Goal: Transaction & Acquisition: Register for event/course

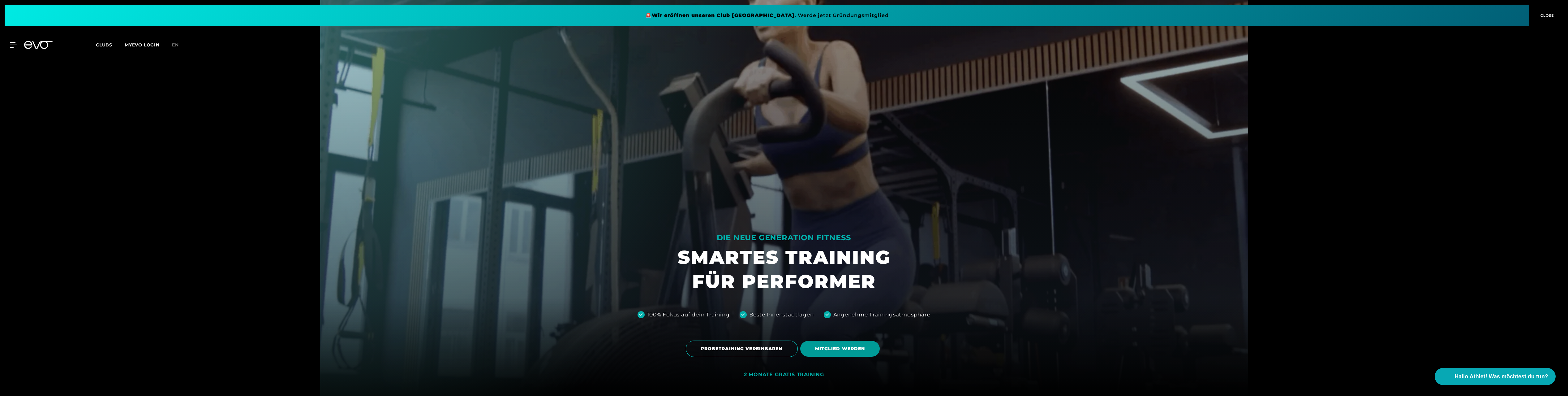
click at [866, 345] on span "MITGLIED WERDEN" at bounding box center [840, 349] width 80 height 16
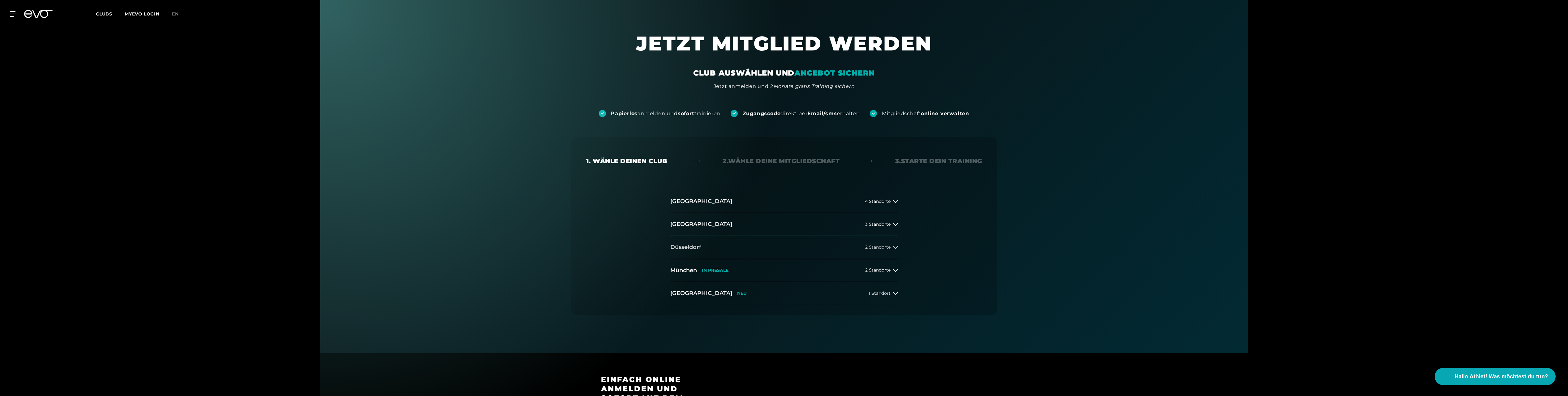
click at [877, 248] on span "2 Standorte" at bounding box center [878, 247] width 26 height 5
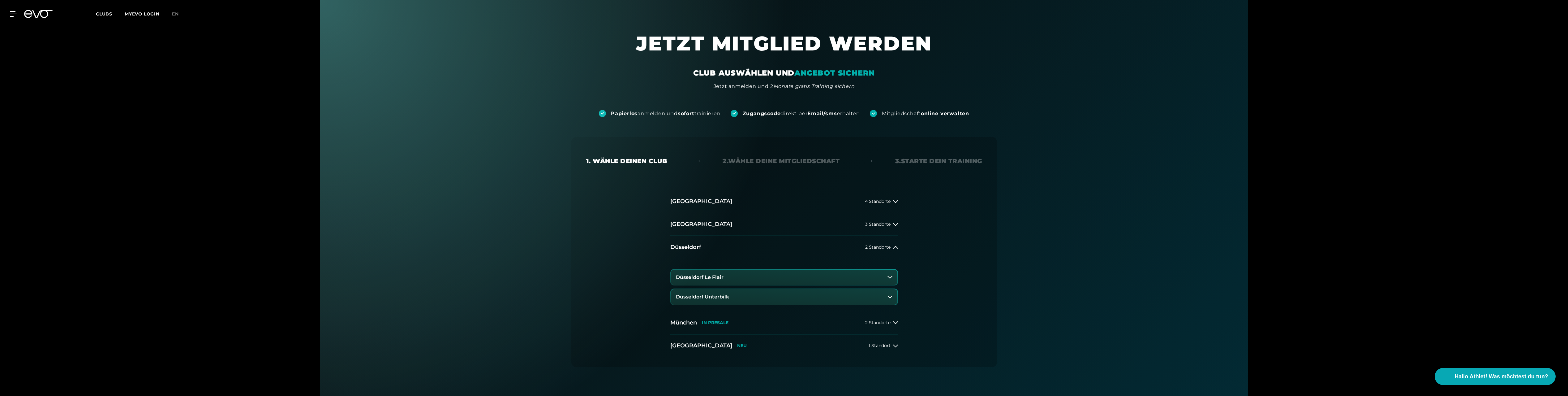
click at [786, 295] on button "Düsseldorf Unterbilk" at bounding box center [784, 297] width 226 height 15
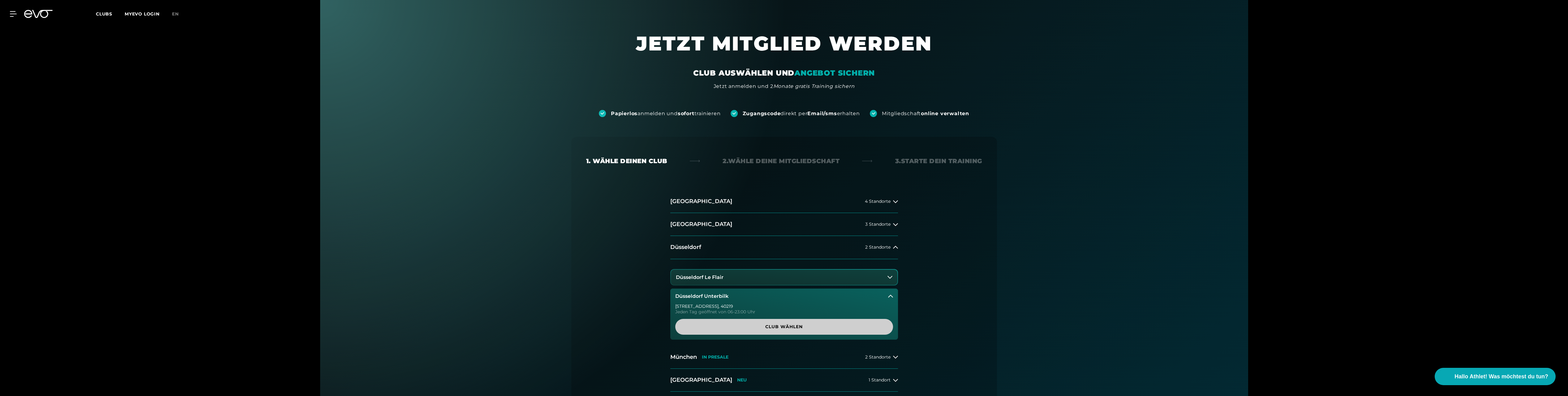
click at [786, 323] on link "Club wählen" at bounding box center [784, 327] width 218 height 16
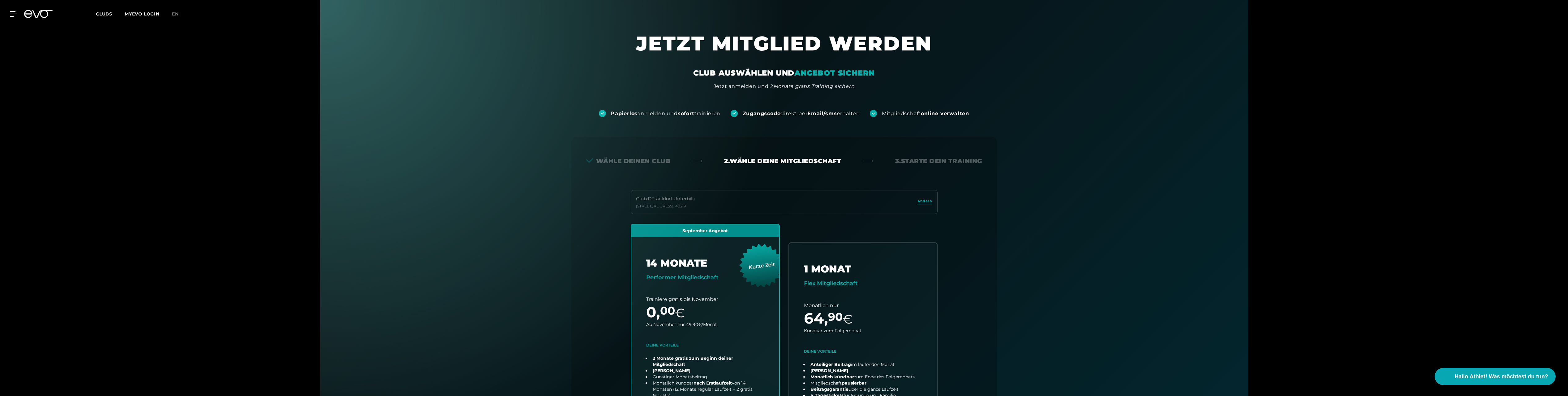
scroll to position [4, 0]
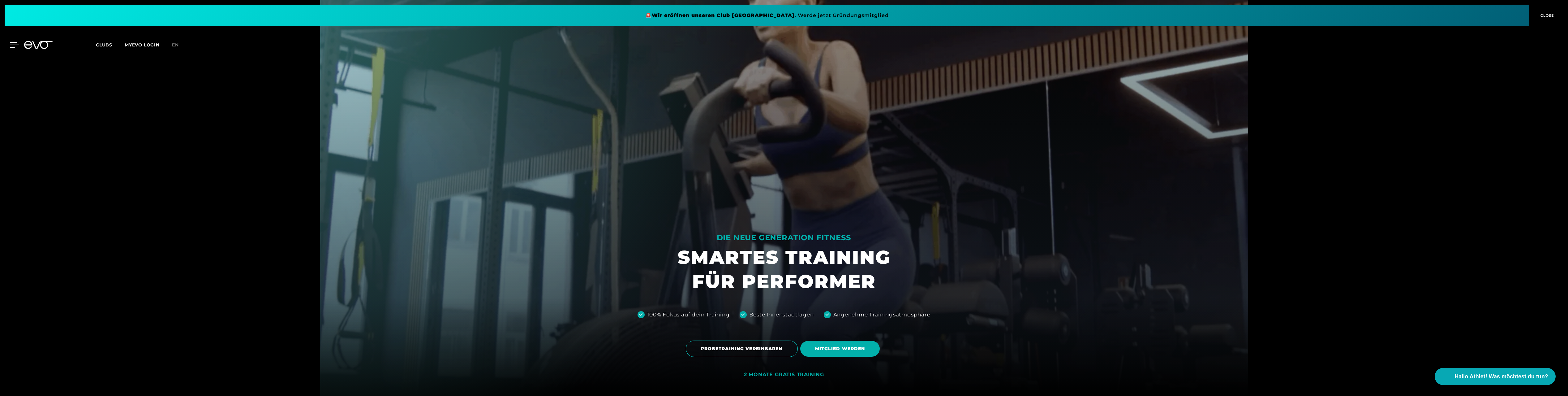
click at [13, 44] on icon at bounding box center [15, 45] width 9 height 5
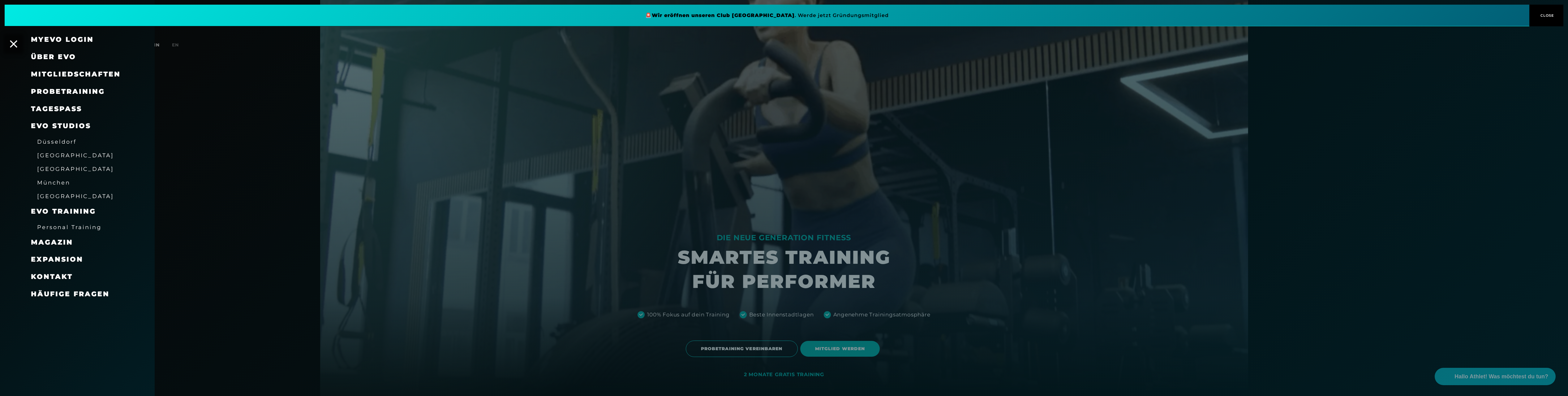
click at [59, 141] on span "Düsseldorf" at bounding box center [57, 141] width 40 height 7
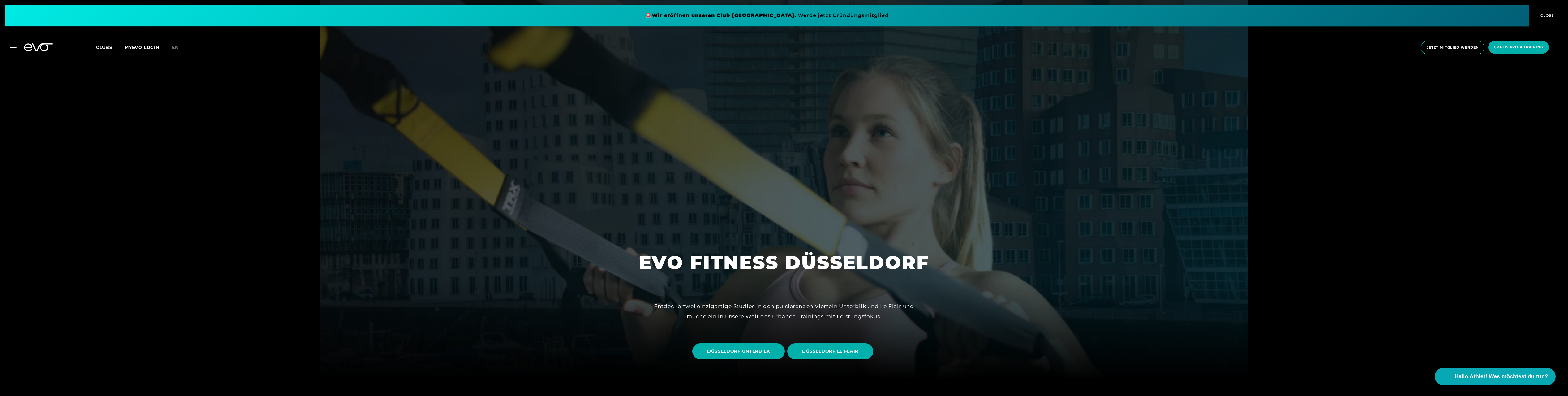
scroll to position [63, 0]
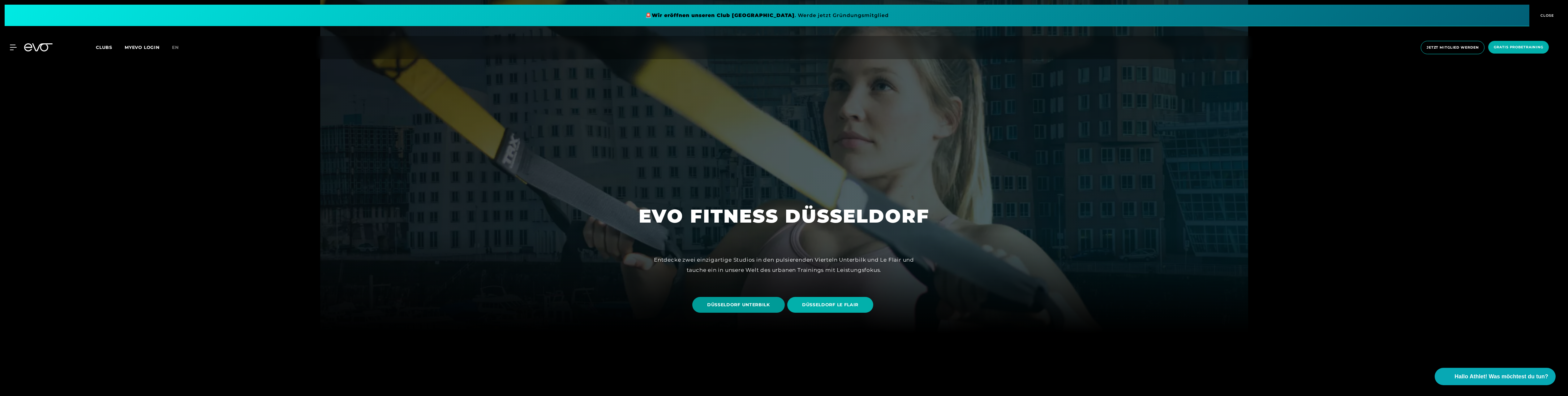
click at [752, 302] on span "DÜSSELDORF UNTERBILK" at bounding box center [738, 305] width 63 height 7
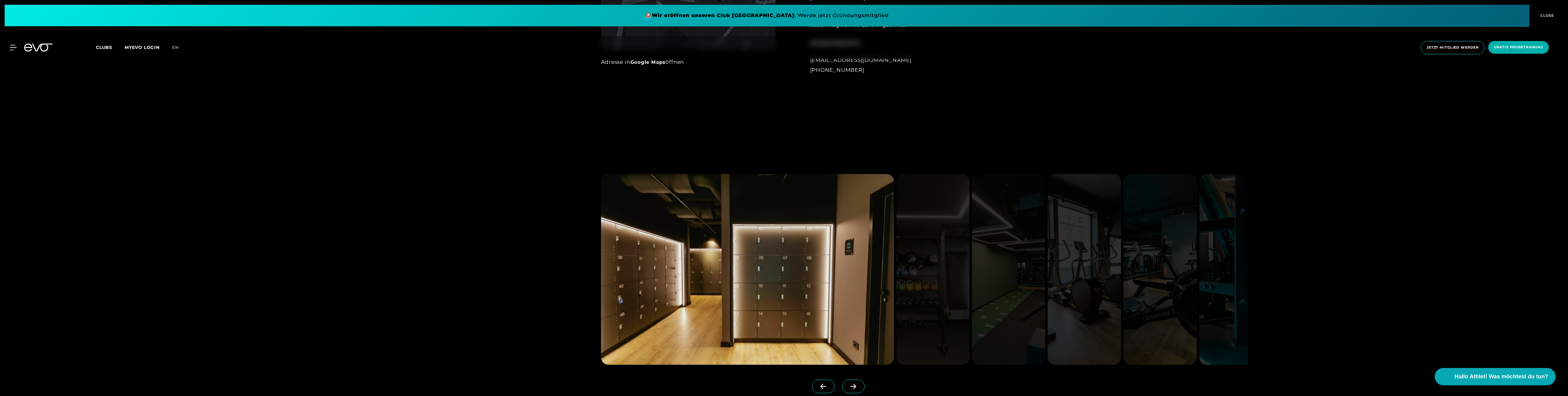
scroll to position [695, 0]
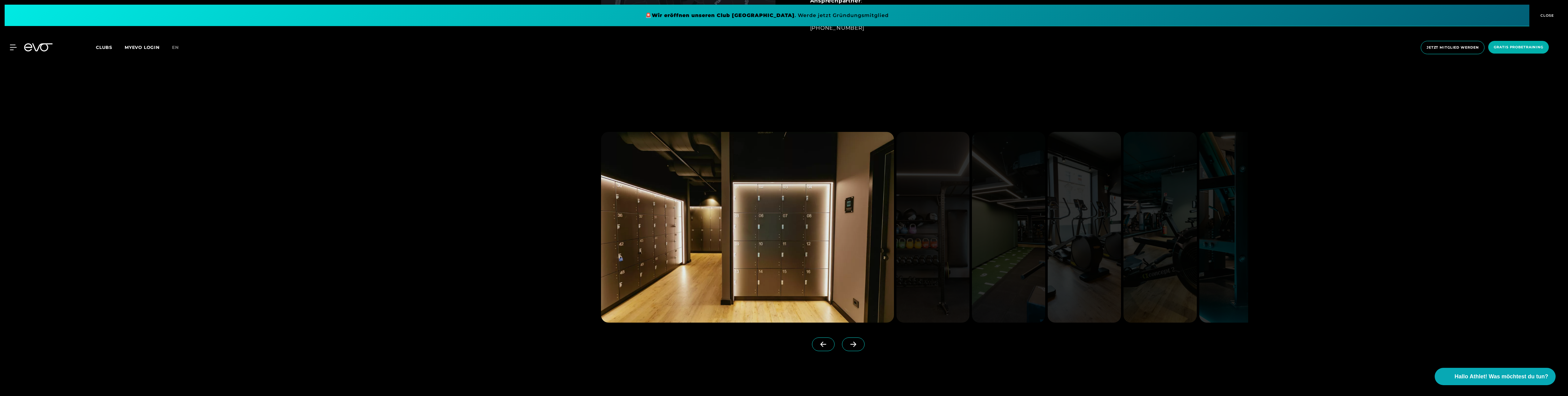
click at [856, 344] on icon at bounding box center [853, 344] width 6 height 5
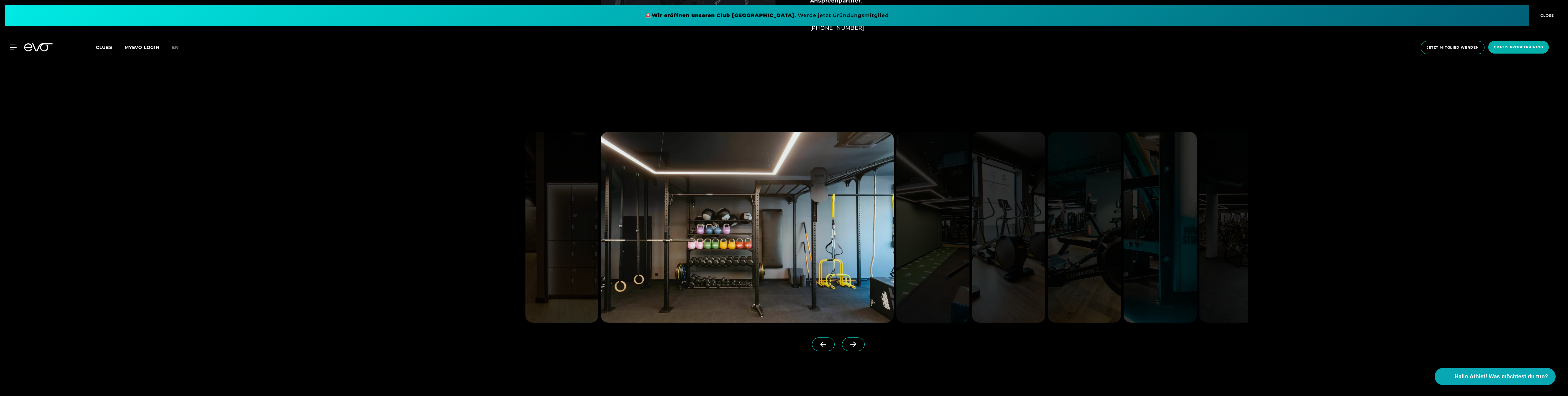
click at [856, 344] on icon at bounding box center [853, 344] width 6 height 5
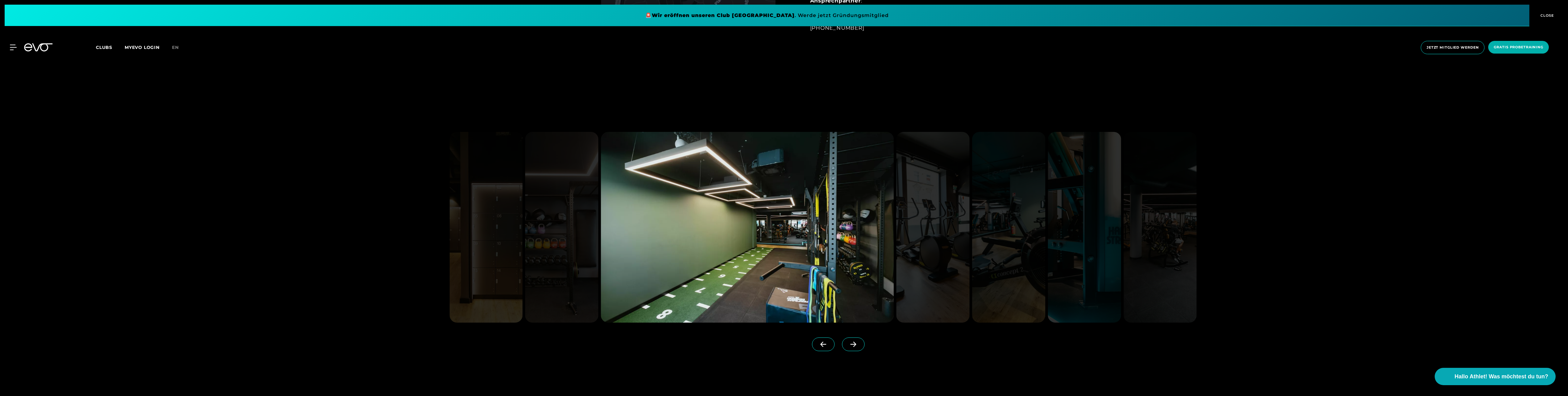
click at [856, 344] on icon at bounding box center [853, 344] width 6 height 5
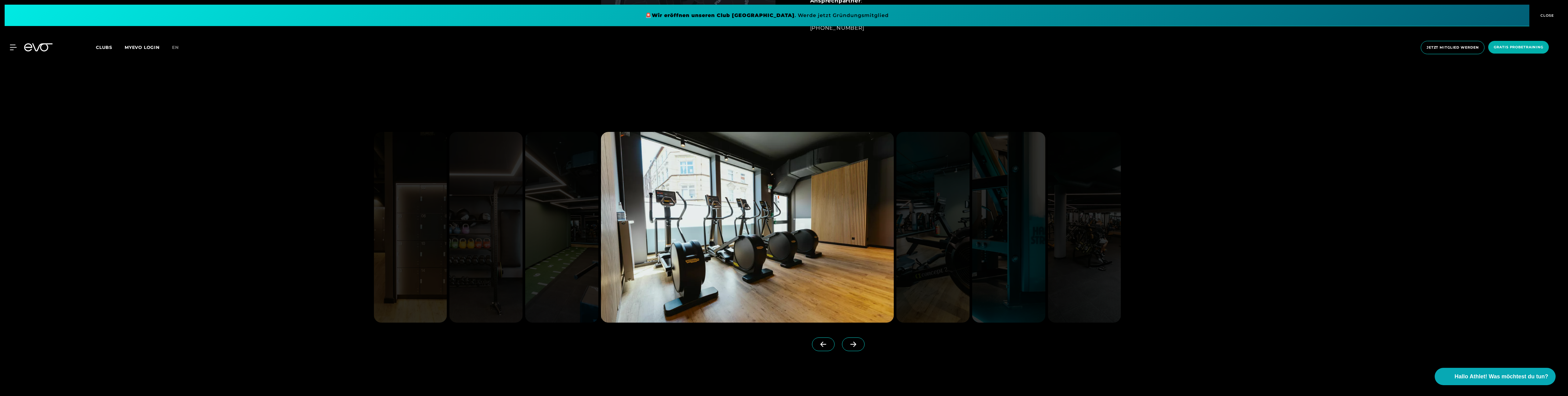
click at [856, 344] on icon at bounding box center [853, 344] width 6 height 5
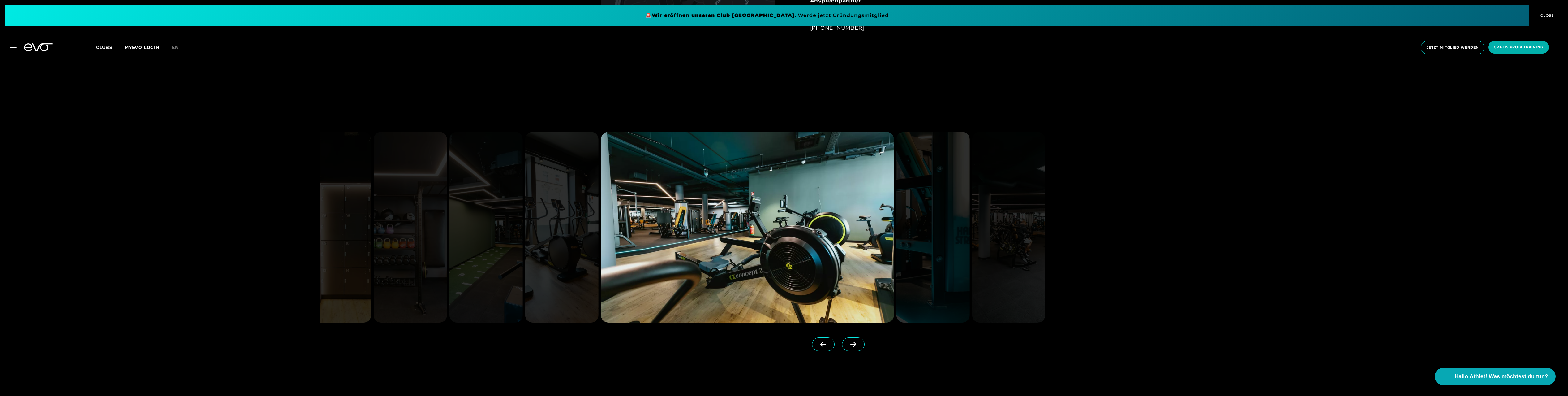
click at [856, 344] on icon at bounding box center [853, 344] width 6 height 5
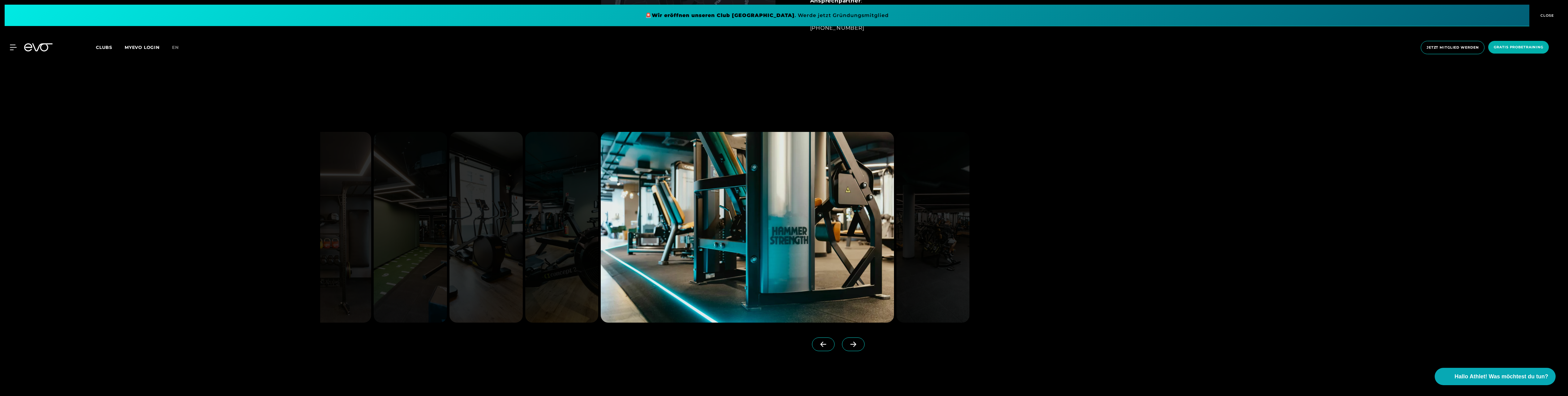
click at [856, 344] on icon at bounding box center [853, 344] width 6 height 5
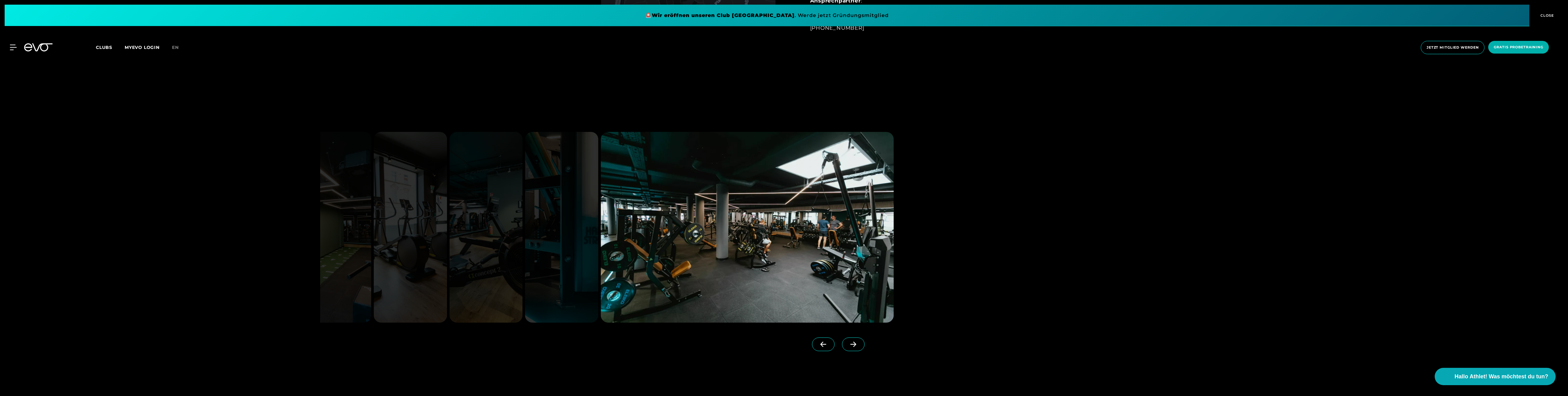
click at [856, 344] on icon at bounding box center [853, 344] width 6 height 5
